Goal: Transaction & Acquisition: Purchase product/service

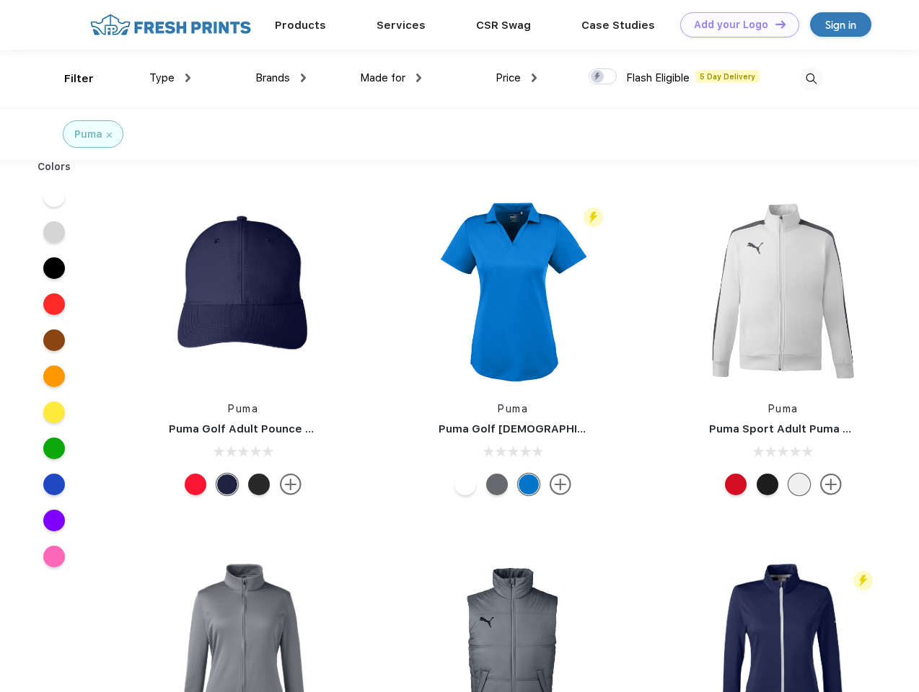
scroll to position [1, 0]
click at [734, 25] on link "Add your Logo Design Tool" at bounding box center [739, 24] width 119 height 25
click at [0, 0] on div "Design Tool" at bounding box center [0, 0] width 0 height 0
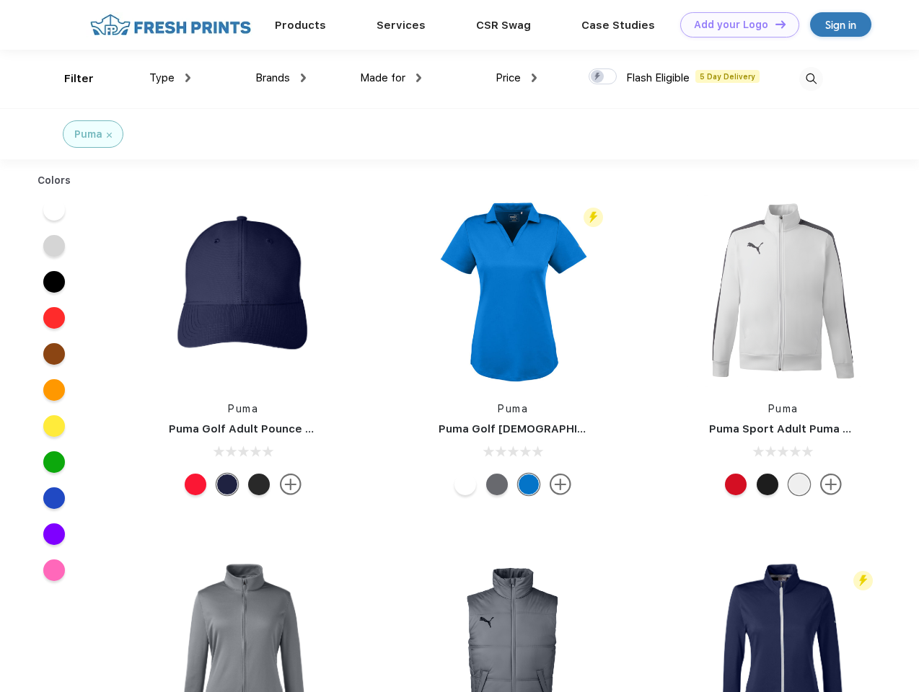
click at [774, 24] on link "Add your Logo Design Tool" at bounding box center [739, 24] width 119 height 25
click at [69, 79] on div "Filter" at bounding box center [79, 79] width 30 height 17
click at [170, 78] on span "Type" at bounding box center [161, 77] width 25 height 13
click at [281, 78] on span "Brands" at bounding box center [272, 77] width 35 height 13
click at [391, 78] on span "Made for" at bounding box center [382, 77] width 45 height 13
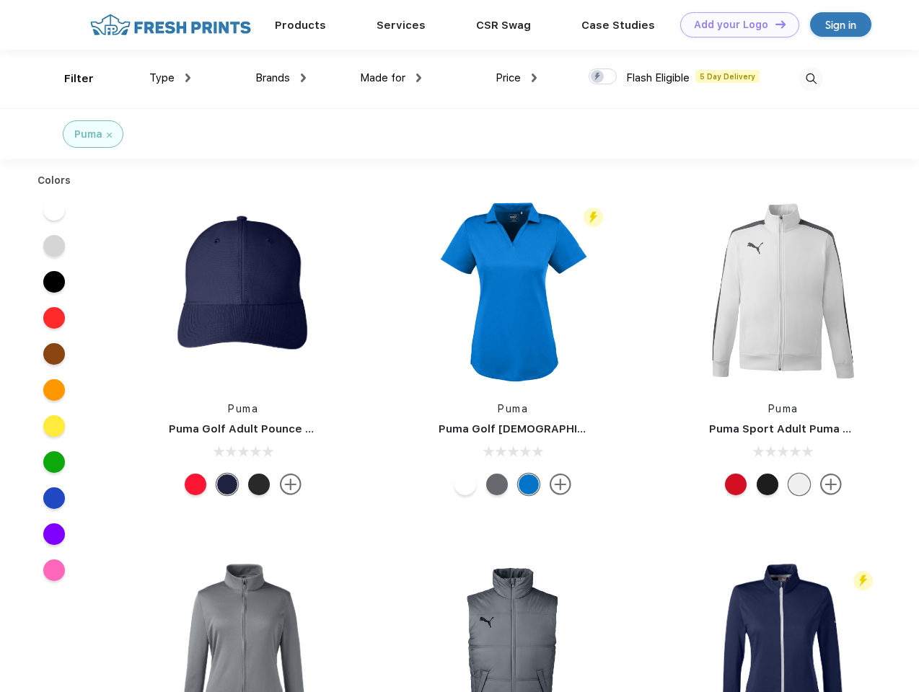
click at [516, 78] on span "Price" at bounding box center [507, 77] width 25 height 13
click at [603, 77] on div at bounding box center [603, 77] width 28 height 16
click at [598, 77] on input "checkbox" at bounding box center [593, 72] width 9 height 9
click at [811, 79] on img at bounding box center [811, 79] width 24 height 24
